Goal: Find specific page/section: Find specific page/section

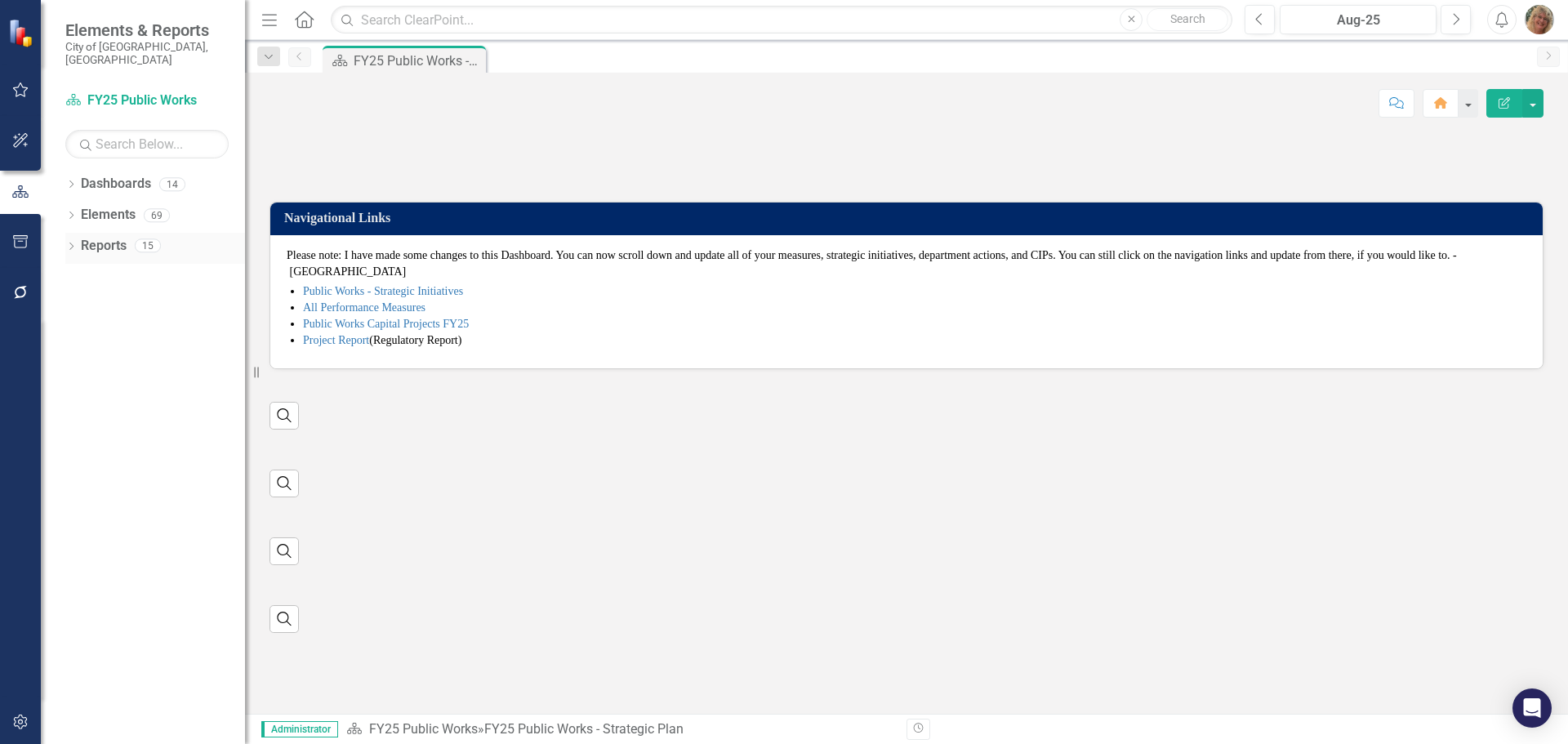
click at [70, 243] on icon at bounding box center [71, 246] width 4 height 8
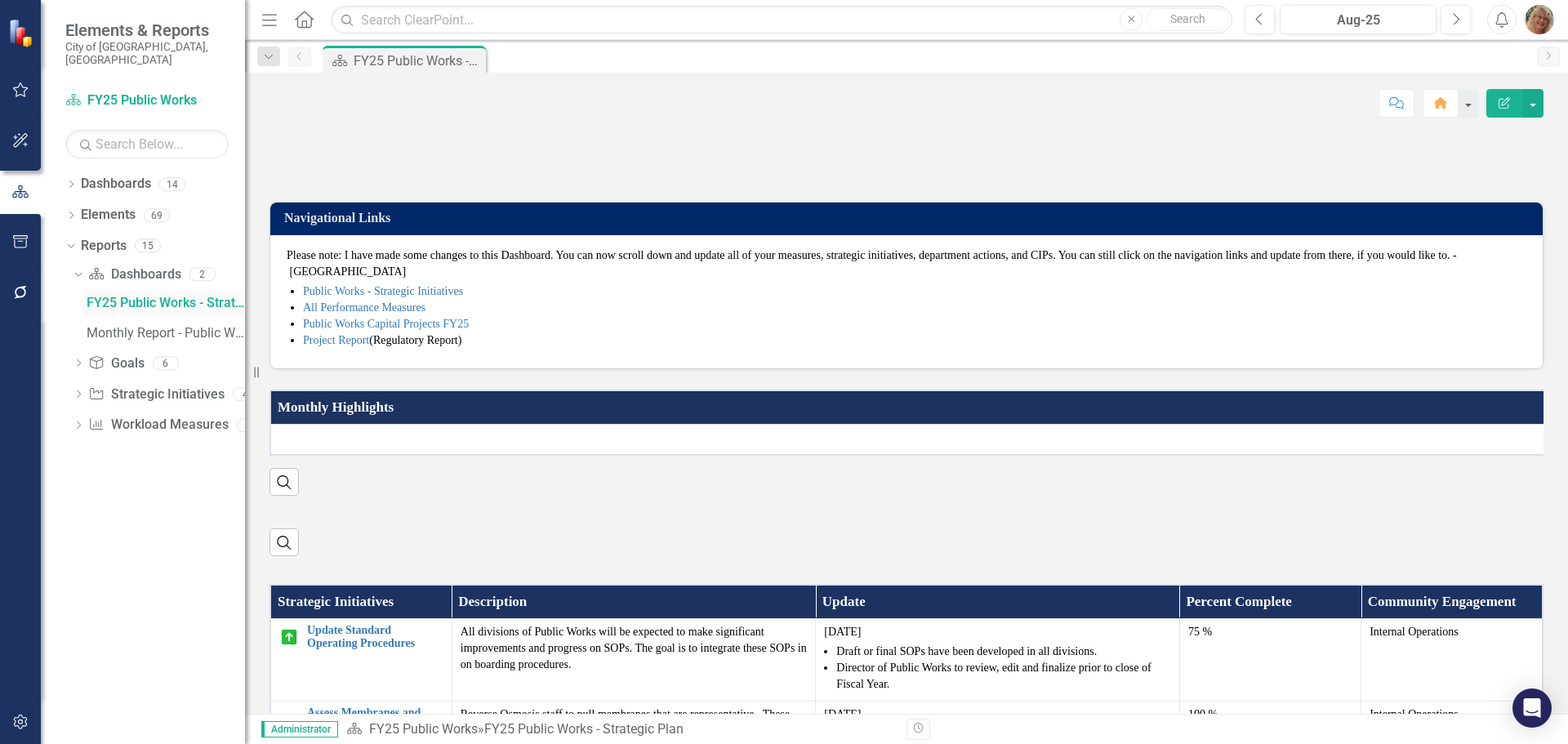
click at [120, 296] on div "FY25 Public Works - Strategic Plan" at bounding box center [165, 303] width 158 height 15
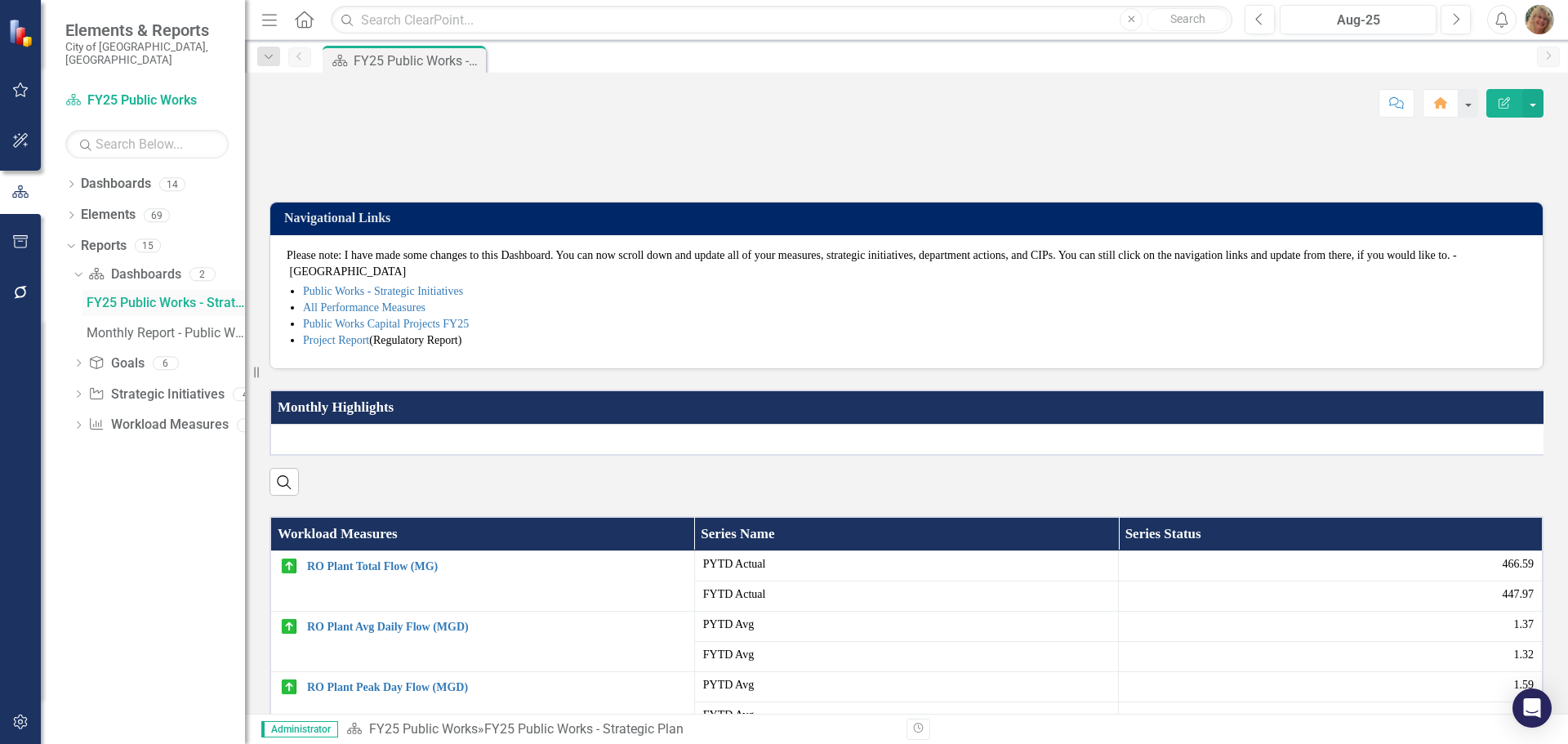
click at [146, 296] on div "FY25 Public Works - Strategic Plan" at bounding box center [165, 303] width 158 height 15
click at [134, 416] on link "Workload Measures Workload Measures" at bounding box center [157, 425] width 139 height 19
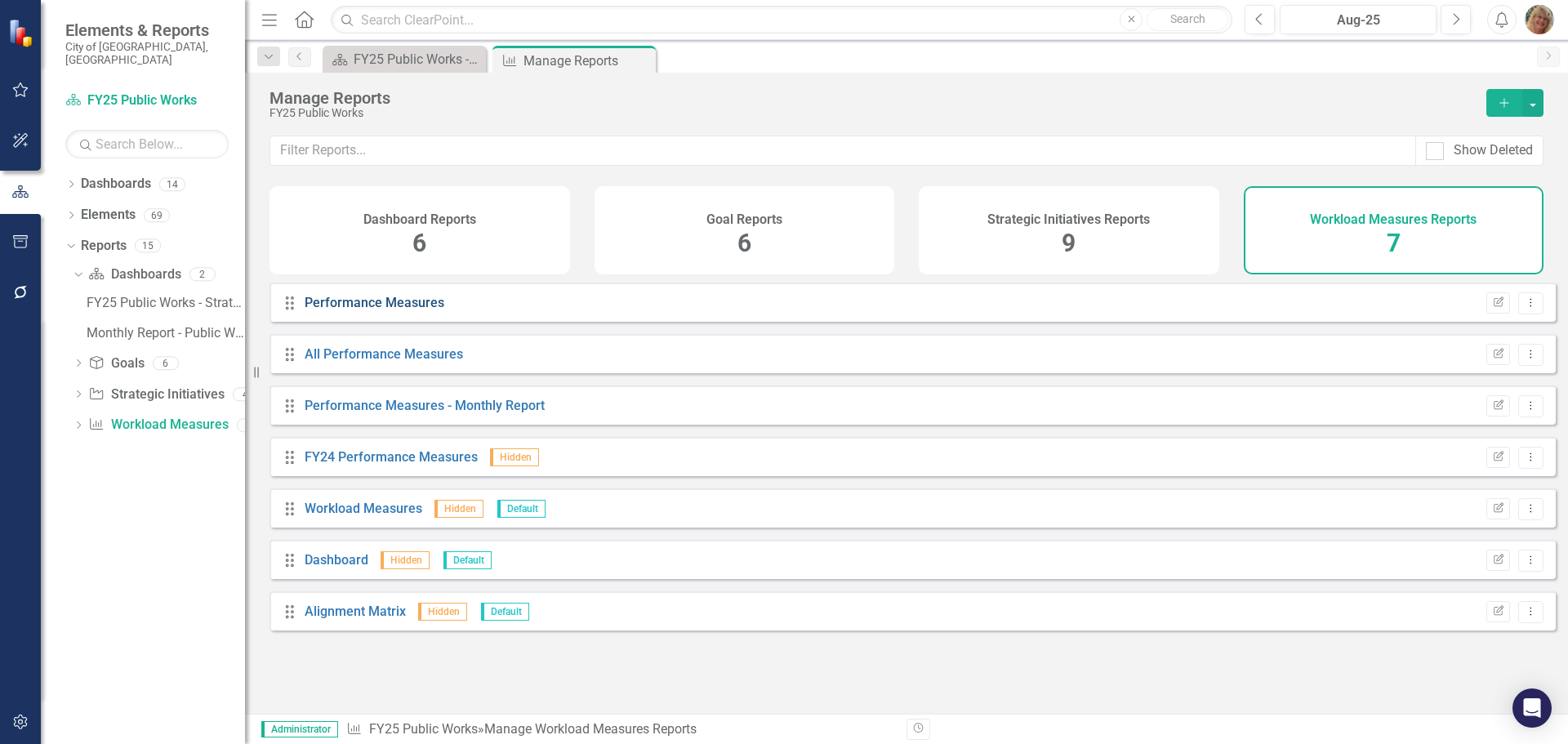
click at [356, 310] on link "Performance Measures" at bounding box center [374, 303] width 139 height 15
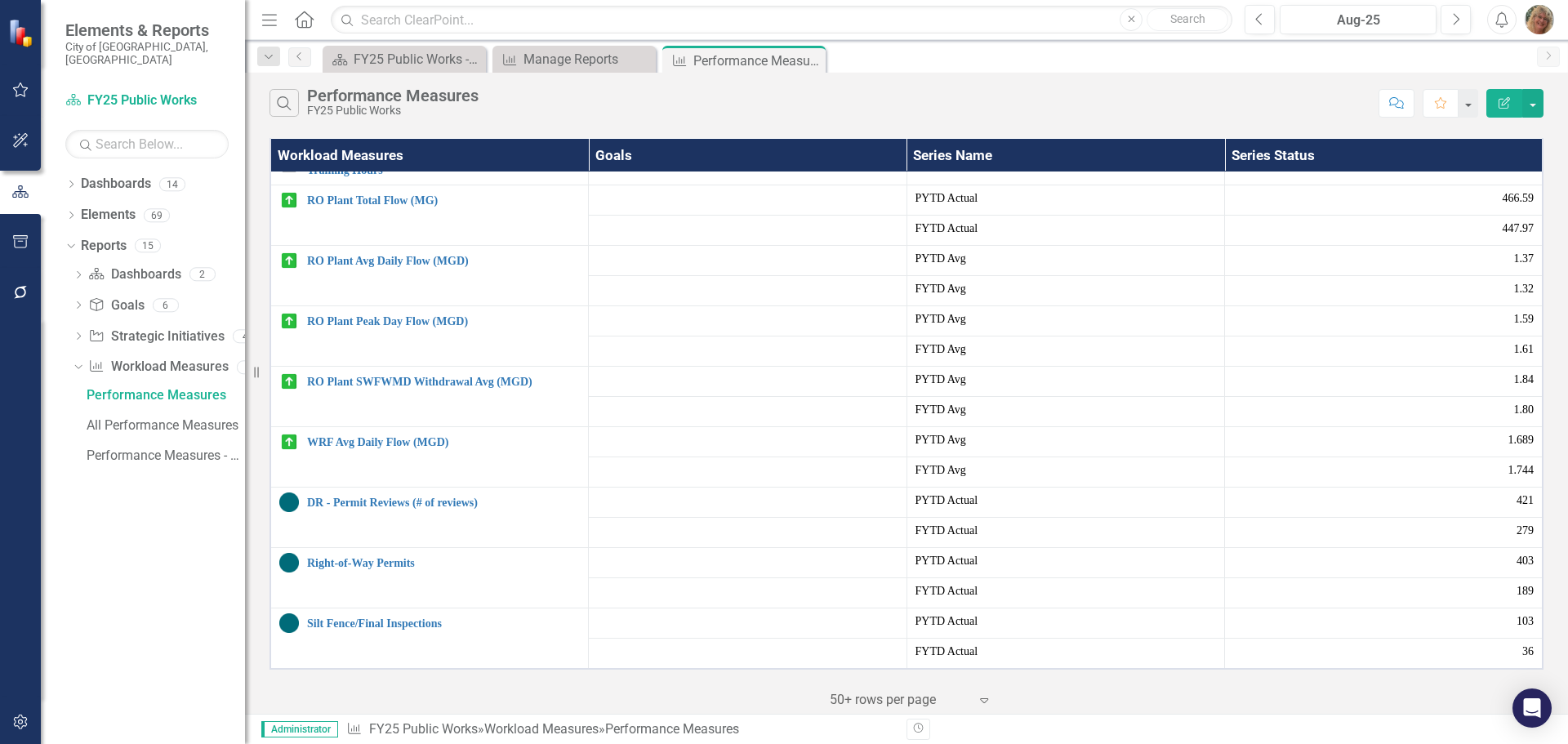
scroll to position [30, 0]
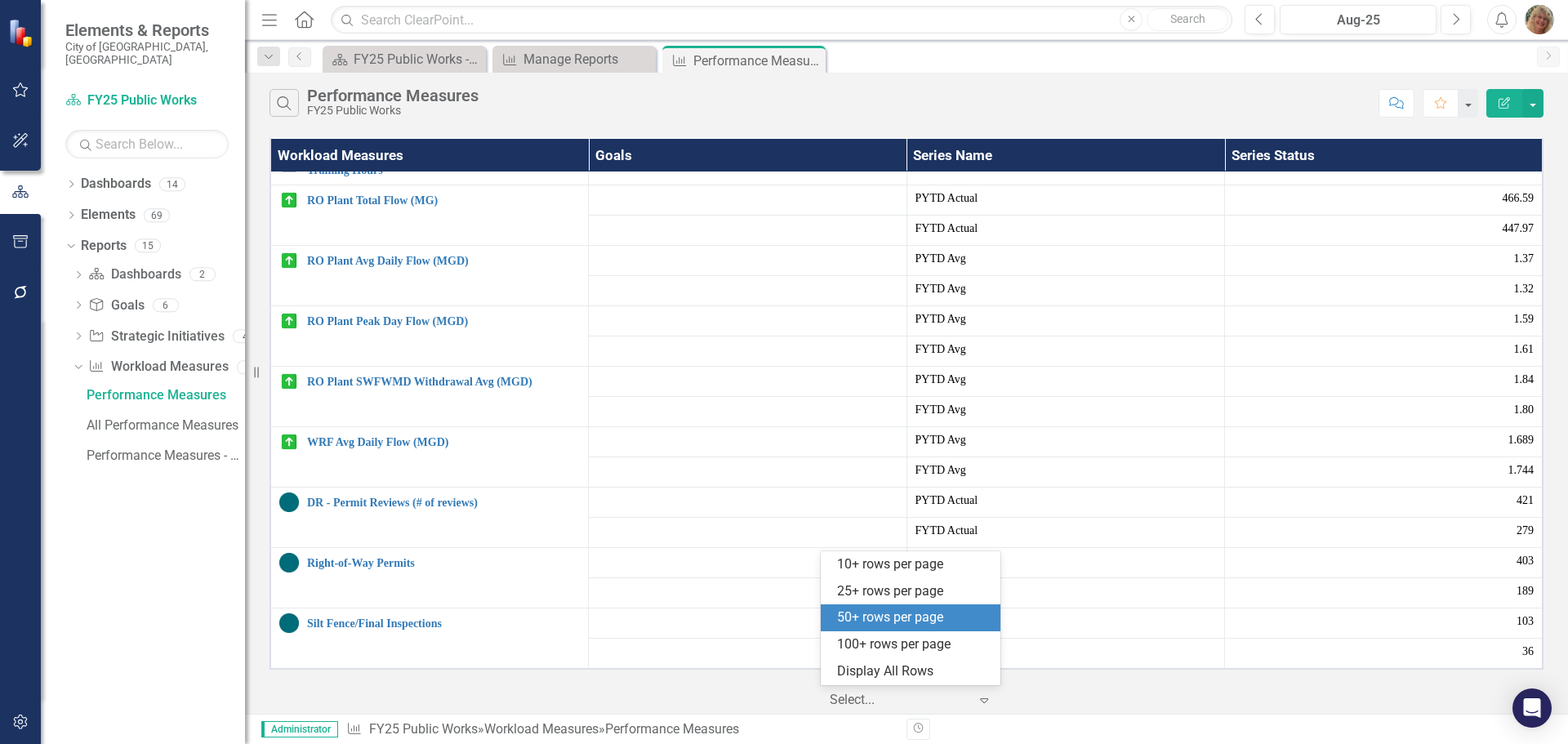
click at [872, 702] on div at bounding box center [899, 700] width 139 height 22
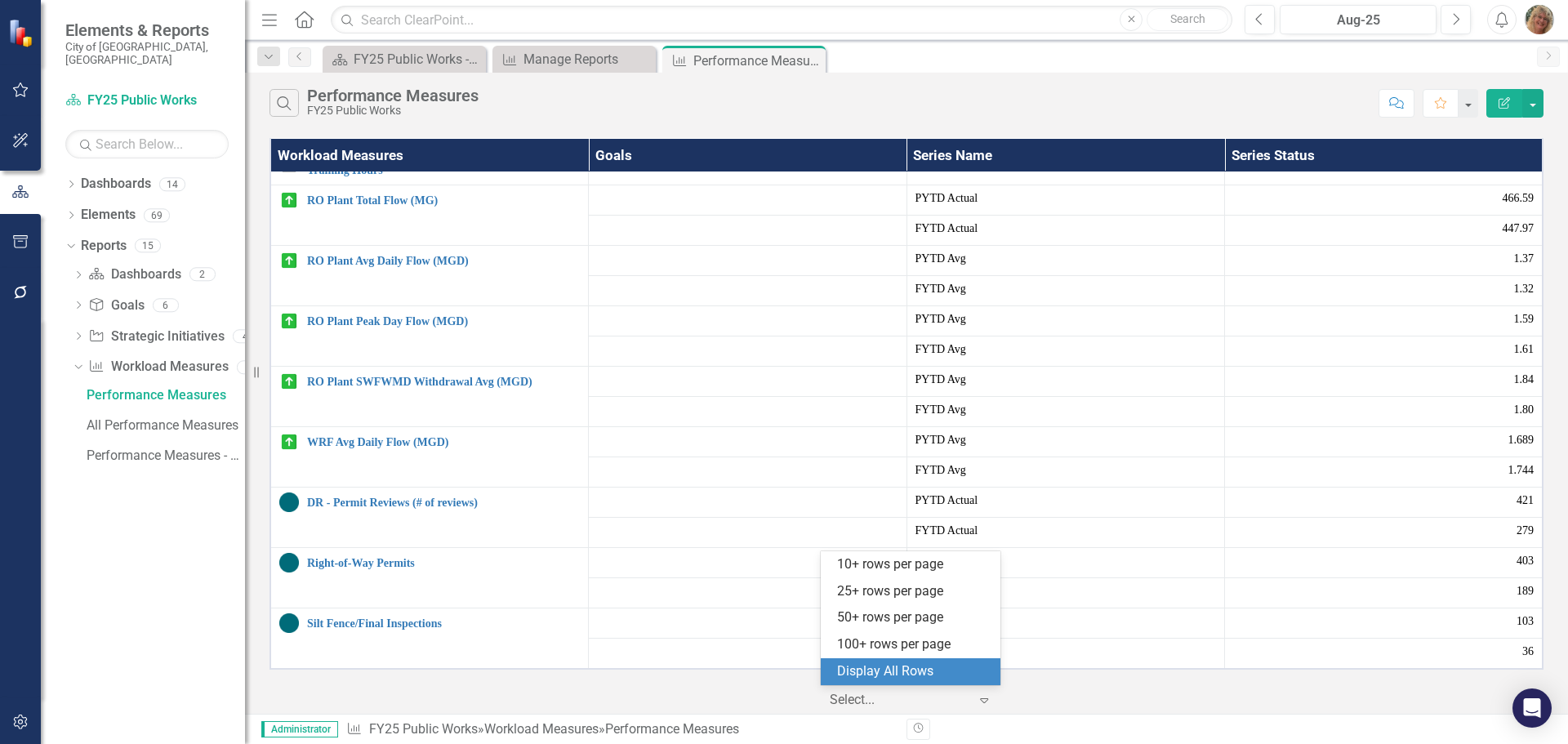
click at [856, 672] on div "Display All Rows" at bounding box center [914, 672] width 154 height 19
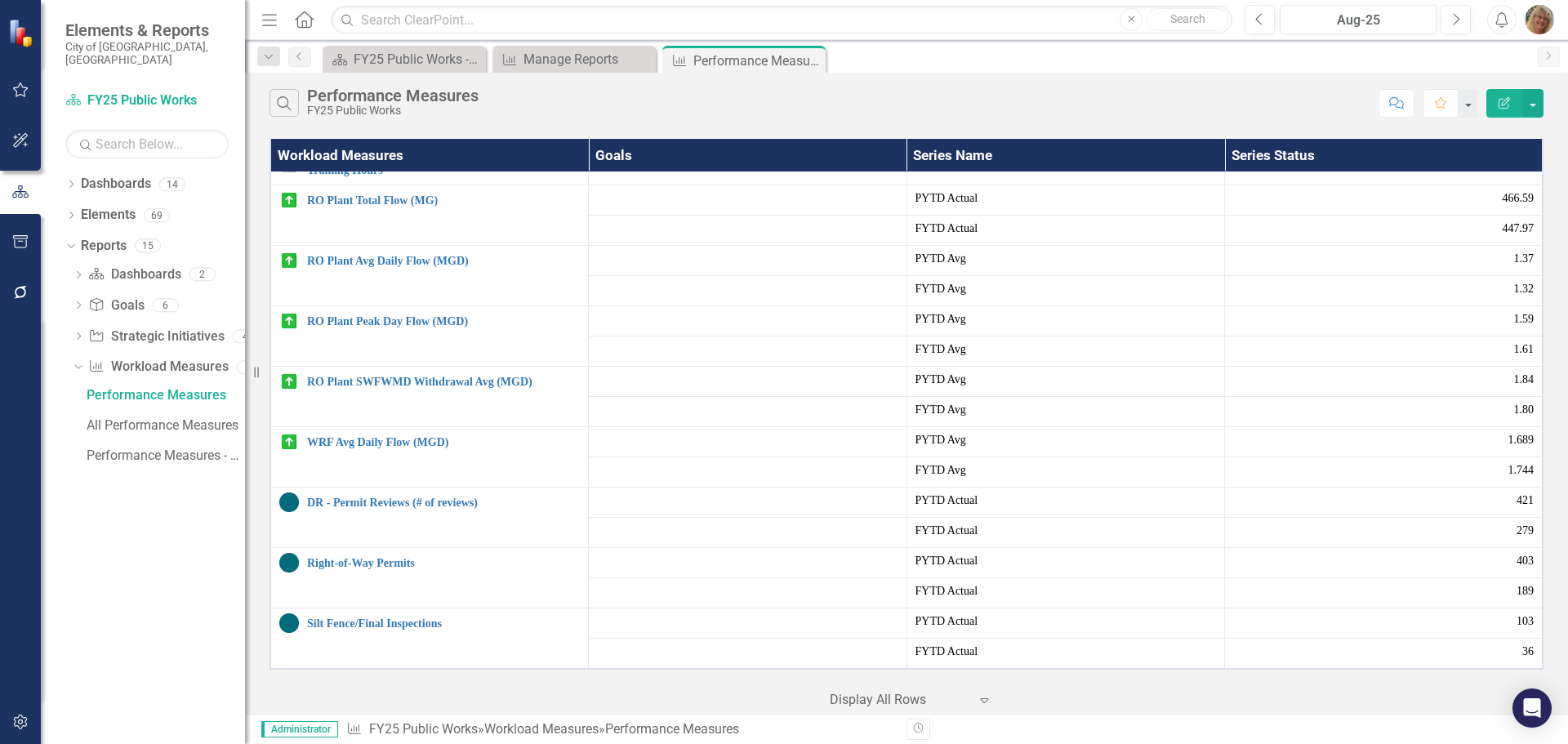
click at [618, 370] on td at bounding box center [748, 381] width 319 height 30
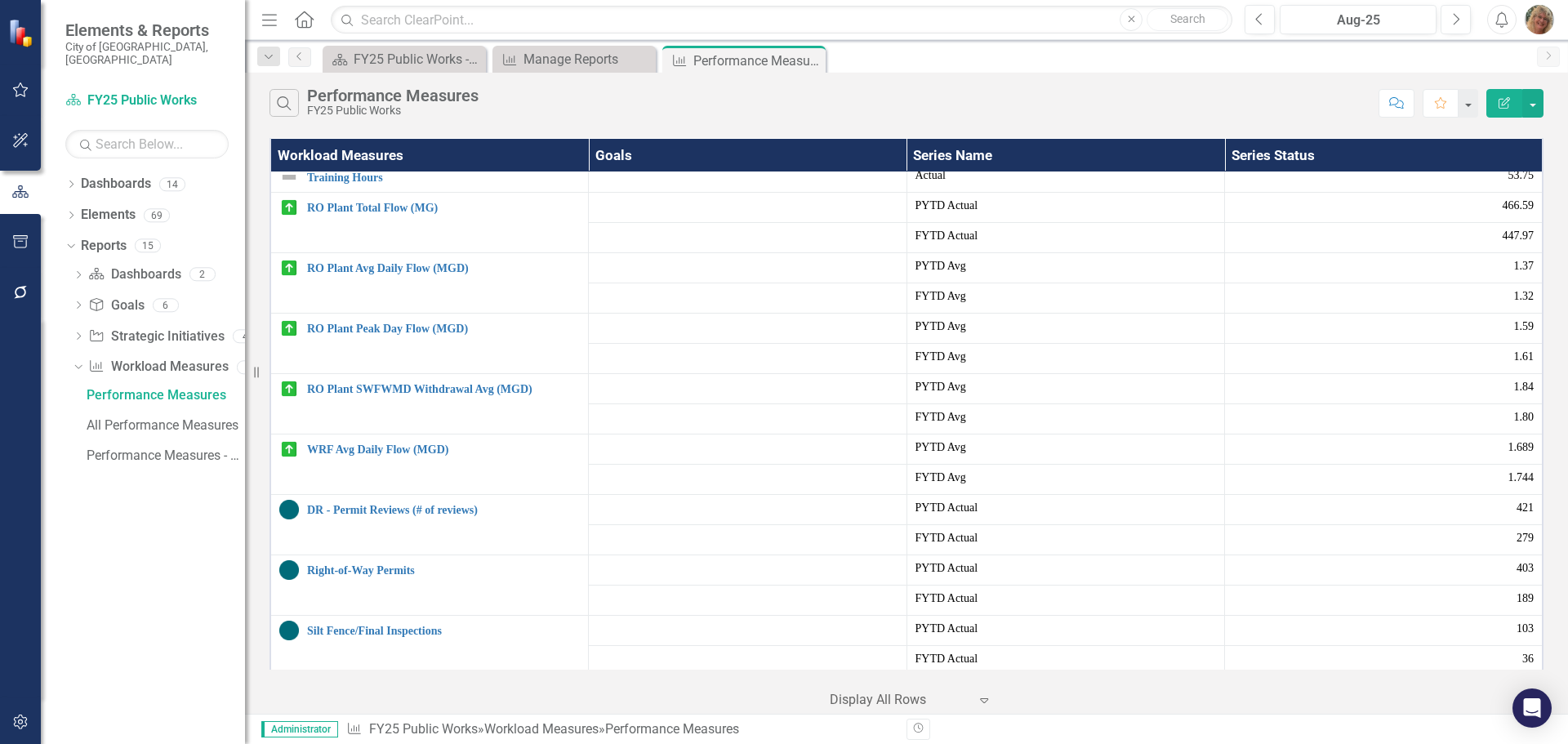
scroll to position [0, 0]
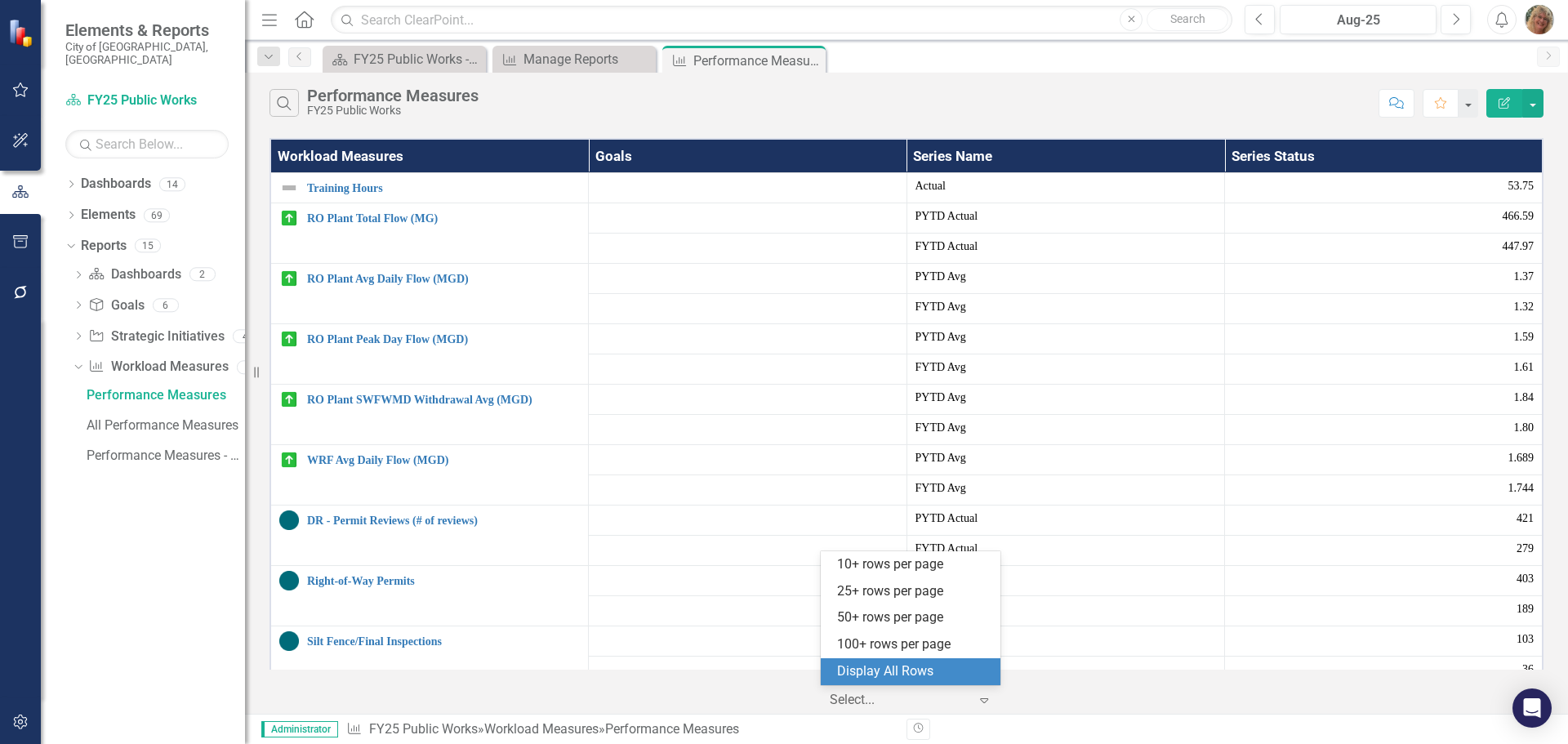
click at [905, 698] on div at bounding box center [899, 700] width 139 height 22
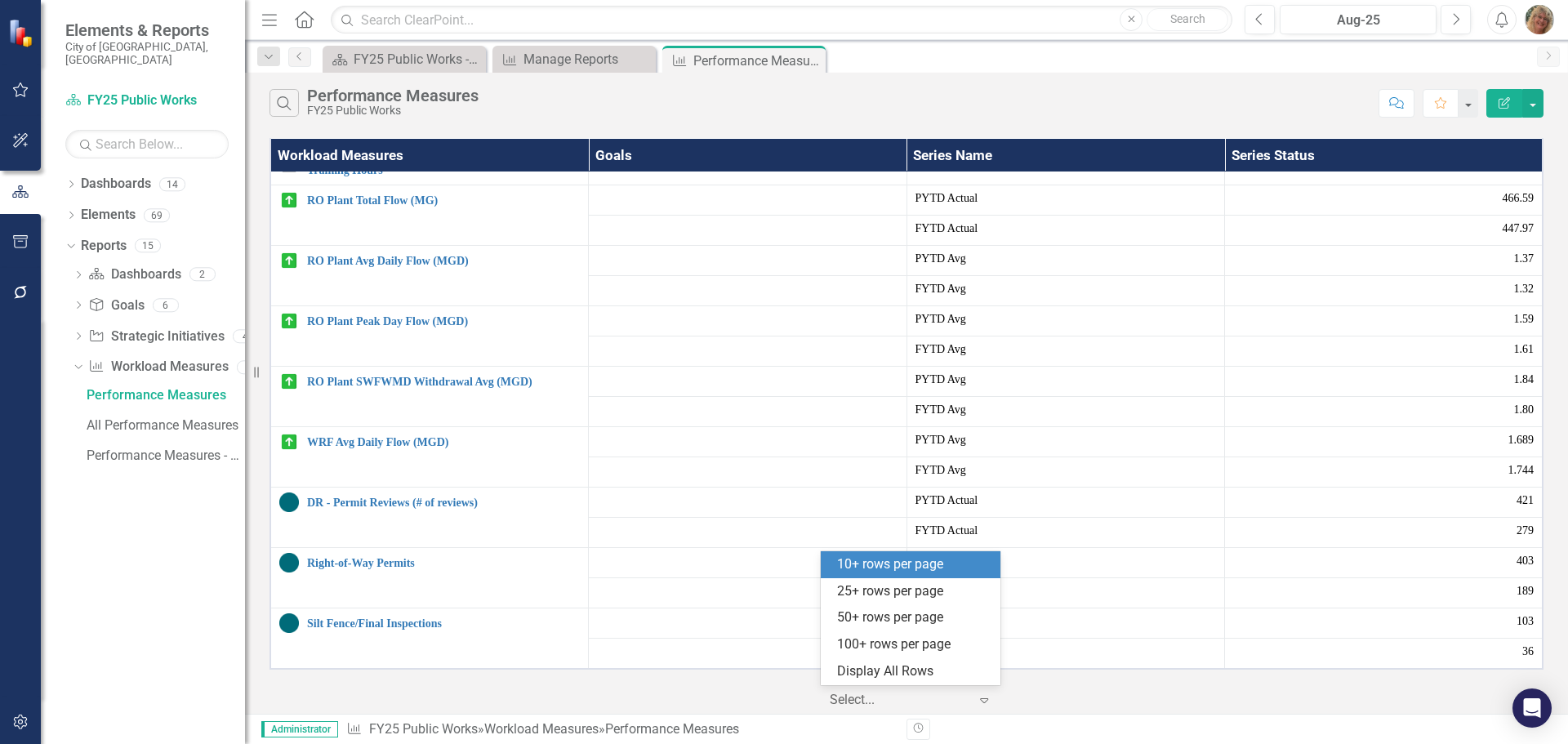
scroll to position [30, 0]
click at [133, 388] on div "Performance Measures" at bounding box center [165, 395] width 158 height 15
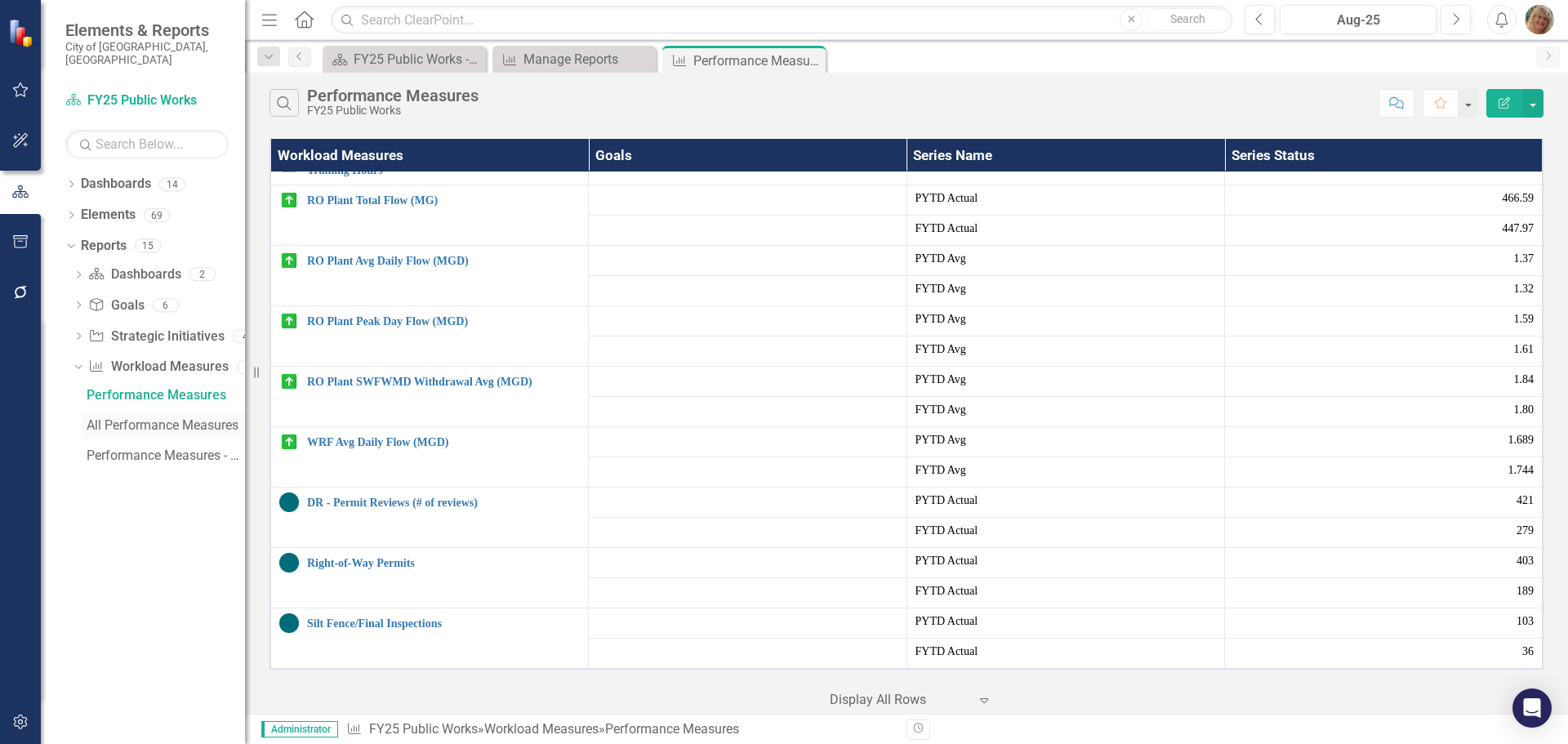
click at [119, 418] on div "All Performance Measures" at bounding box center [165, 425] width 158 height 15
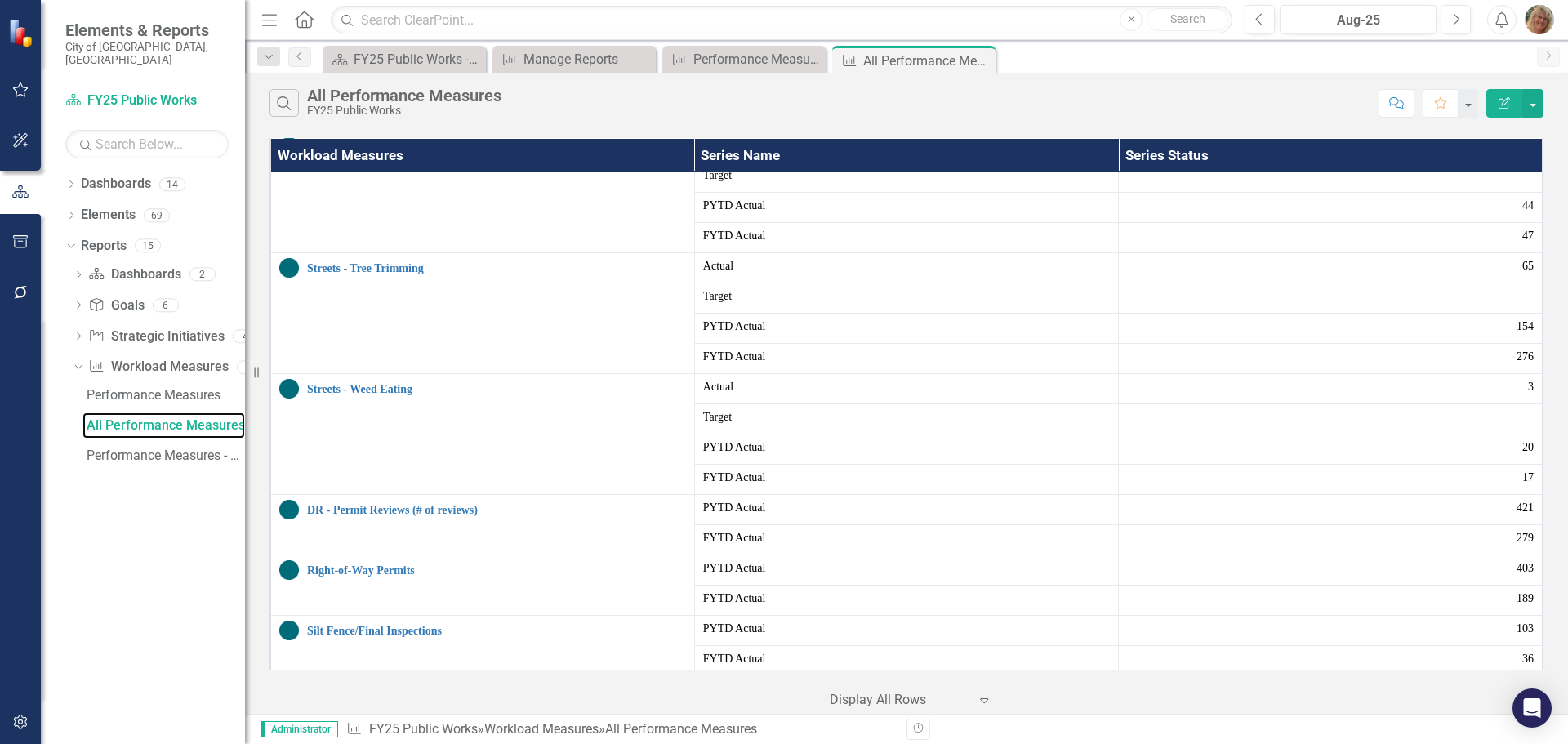
scroll to position [4129, 0]
